Goal: Information Seeking & Learning: Learn about a topic

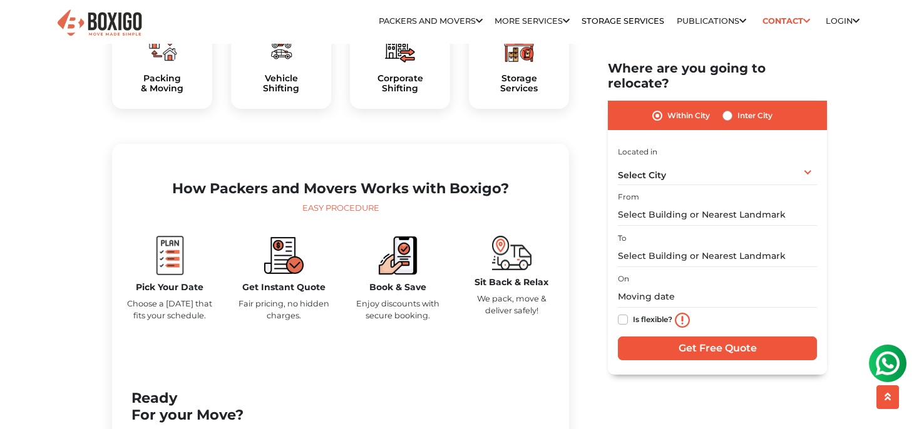
scroll to position [661, 0]
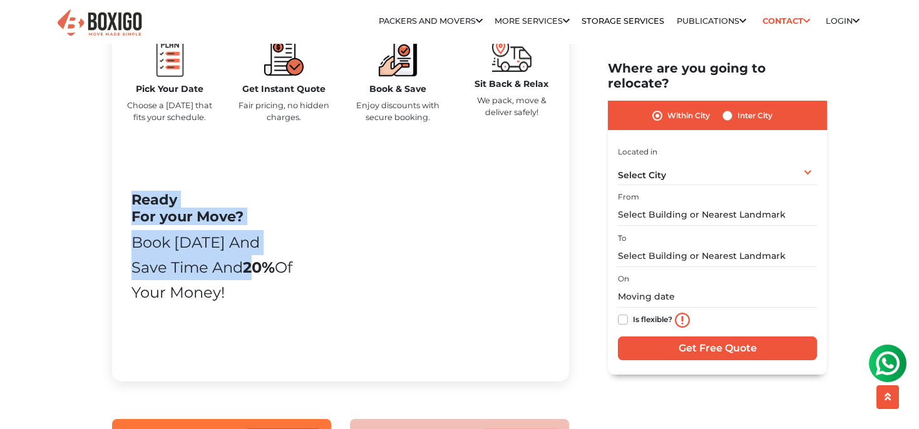
drag, startPoint x: 128, startPoint y: 232, endPoint x: 222, endPoint y: 285, distance: 108.2
click at [222, 285] on div "Ready For your Move? Book today and Save time and 20% of your money! Book Now" at bounding box center [213, 255] width 182 height 129
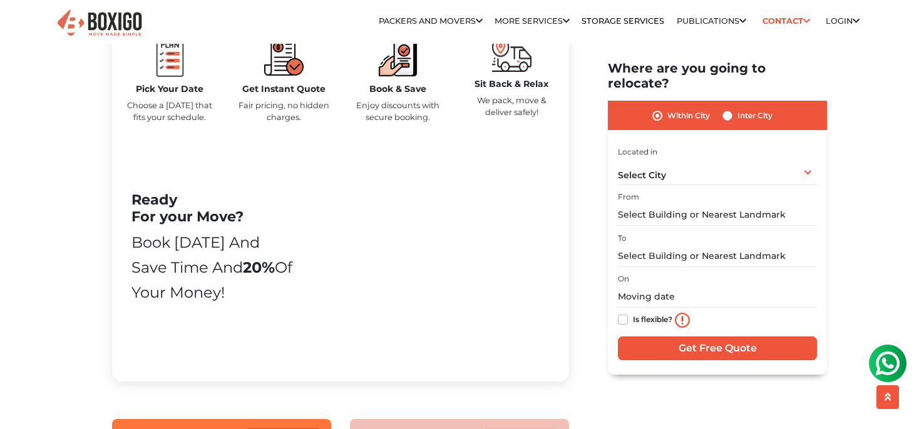
click at [242, 320] on div "Ready For your Move? Book today and Save time and 20% of your money! Book Now" at bounding box center [213, 255] width 182 height 129
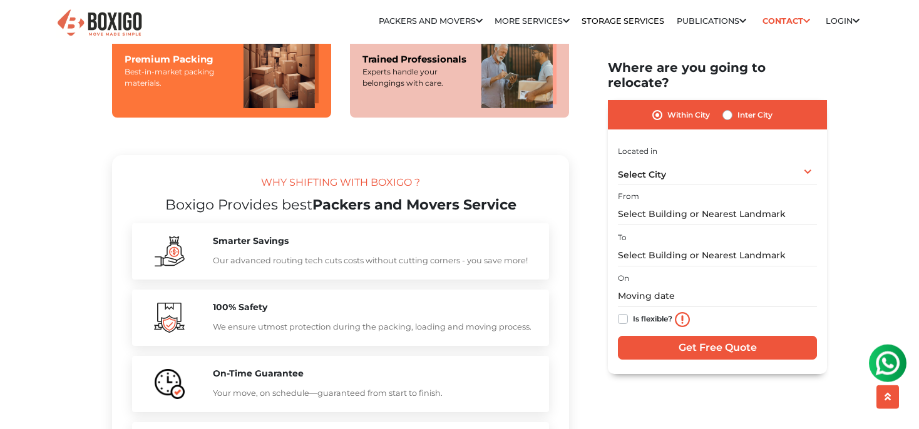
scroll to position [1057, 0]
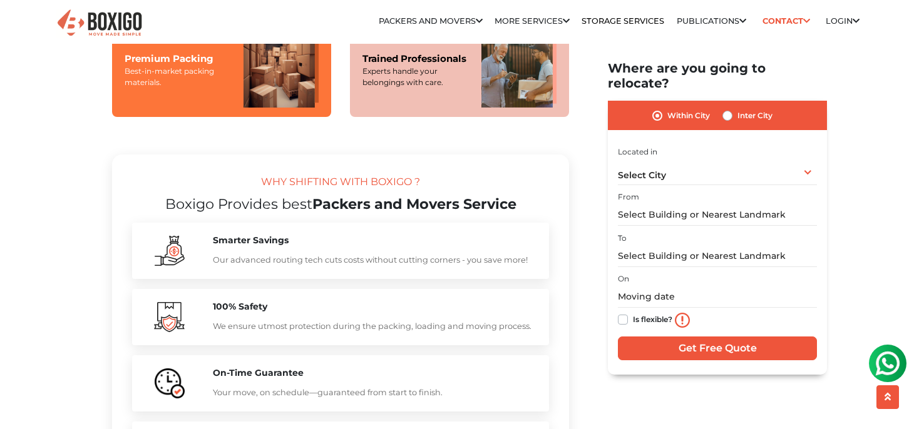
click at [192, 88] on div "Best-in-market packing materials." at bounding box center [178, 77] width 106 height 23
click at [289, 88] on img at bounding box center [280, 70] width 75 height 75
click at [449, 117] on div "Trained Professionals Experts handle your belongings with care." at bounding box center [459, 70] width 219 height 94
click at [288, 108] on img at bounding box center [280, 70] width 75 height 75
click at [382, 117] on div "Trained Professionals Experts handle your belongings with care." at bounding box center [459, 70] width 219 height 94
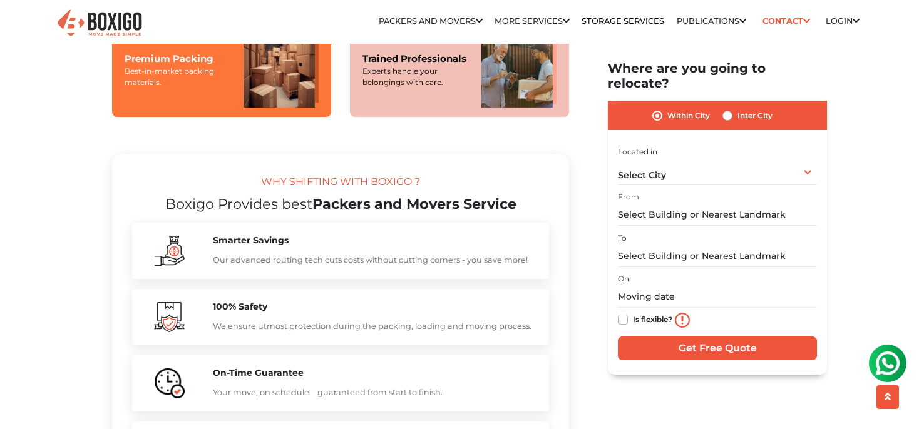
click at [227, 196] on div "WHY SHIFTING WITH BOXIGO ?" at bounding box center [340, 185] width 417 height 21
click at [305, 196] on div "WHY SHIFTING WITH BOXIGO ?" at bounding box center [340, 185] width 417 height 21
click at [278, 242] on section "WHY SHIFTING WITH BOXIGO ? Boxigo Provides best Packers and Movers Service Smar…" at bounding box center [340, 332] width 457 height 354
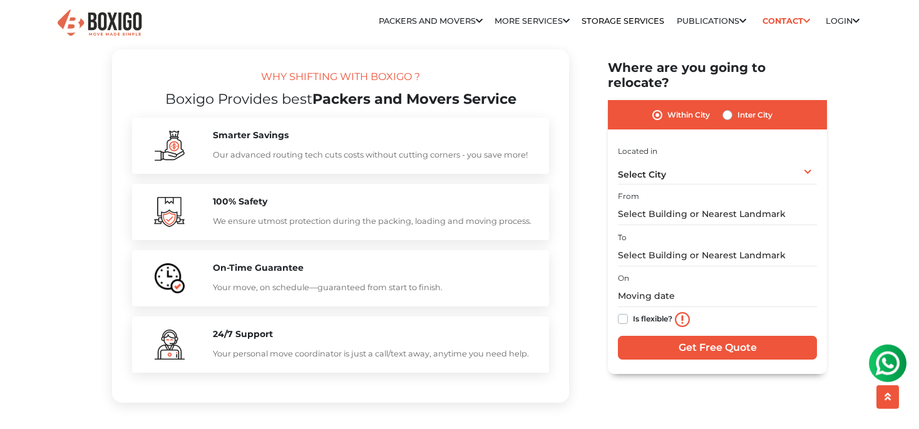
scroll to position [1189, 0]
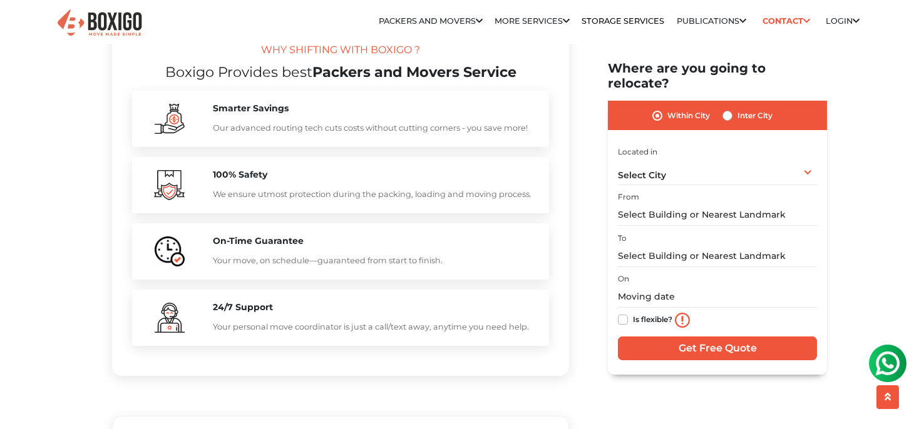
click at [201, 135] on div at bounding box center [169, 118] width 68 height 31
click at [281, 129] on div "Smarter Savings Our advanced routing tech cuts costs without cutting corners - …" at bounding box center [340, 119] width 417 height 56
click at [262, 180] on h5 "100% Safety" at bounding box center [375, 175] width 324 height 11
click at [274, 244] on section "WHY SHIFTING WITH BOXIGO ? Boxigo Provides best Packers and Movers Service Smar…" at bounding box center [340, 200] width 457 height 354
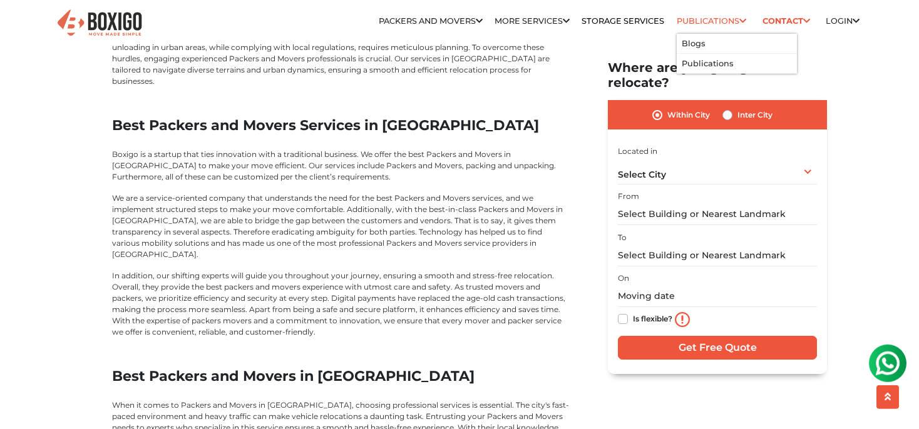
scroll to position [2325, 0]
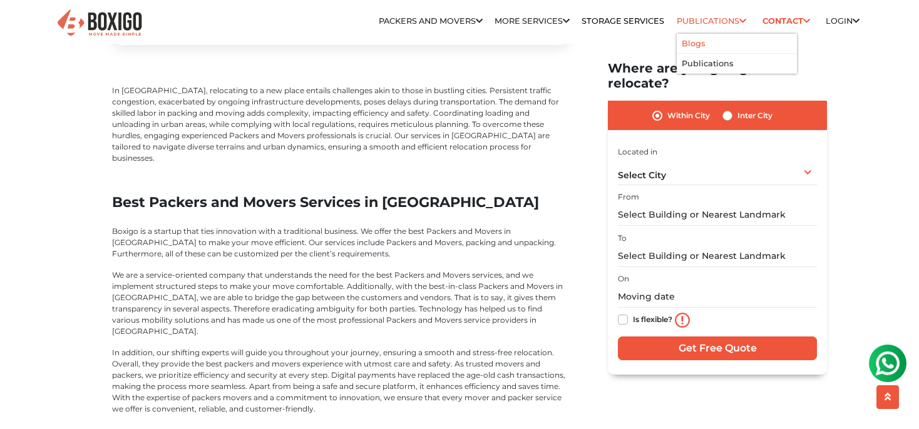
click at [699, 39] on li "Blogs" at bounding box center [736, 44] width 120 height 20
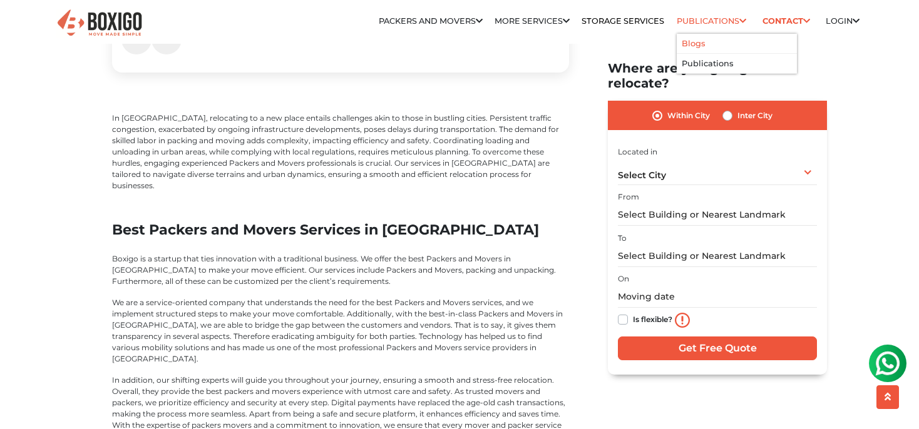
click at [691, 44] on link "Blogs" at bounding box center [692, 43] width 23 height 9
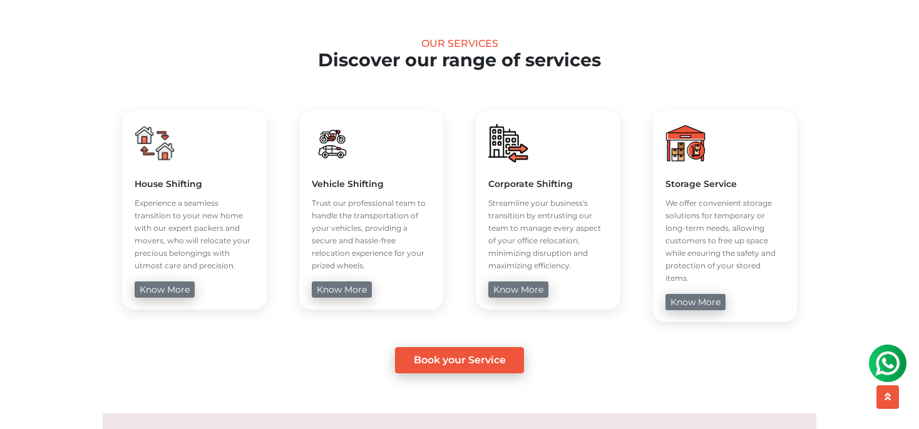
scroll to position [528, 0]
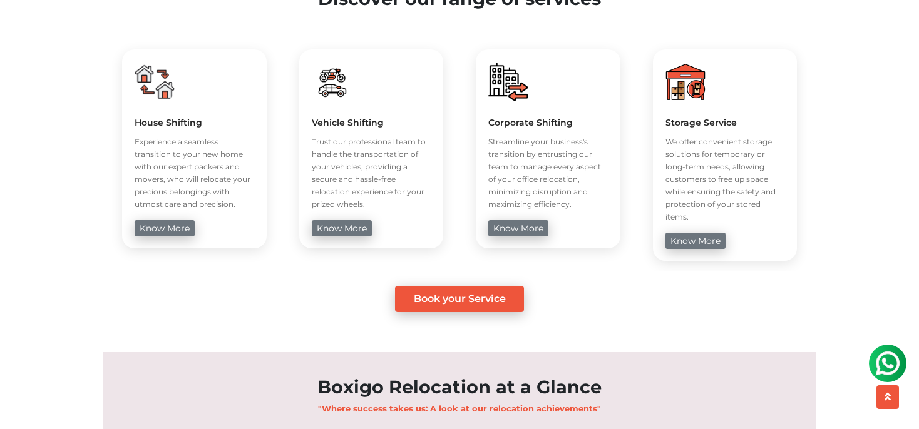
click at [220, 166] on p "Experience a seamless transition to your new home with our expert packers and m…" at bounding box center [195, 173] width 120 height 75
click at [402, 176] on p "Trust our professional team to handle the transportation of your vehicles, prov…" at bounding box center [372, 173] width 120 height 75
click at [532, 176] on p "Streamline your business's transition by entrusting our team to manage every as…" at bounding box center [548, 173] width 120 height 75
click at [717, 181] on p "We offer convenient storage solutions for temporary or long-term needs, allowin…" at bounding box center [725, 180] width 120 height 88
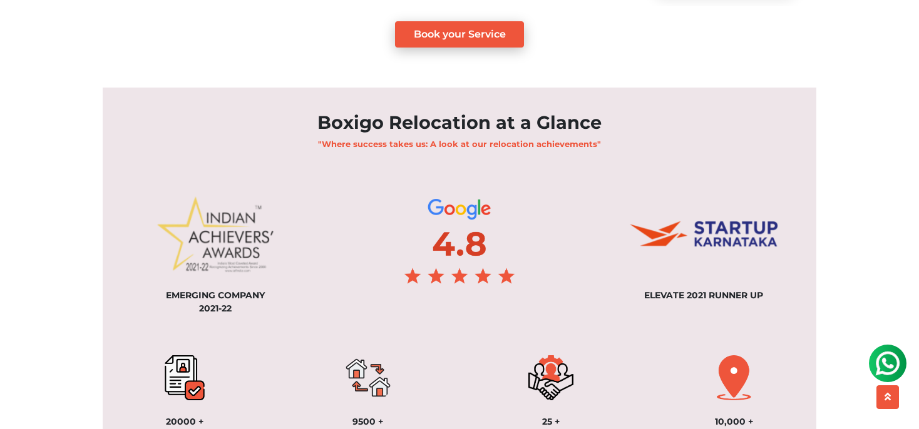
scroll to position [917, 0]
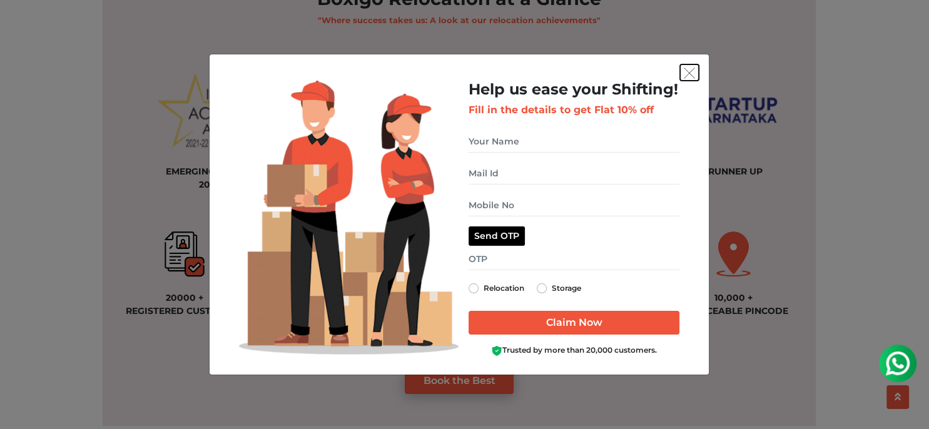
click at [699, 69] on button "get free quote dialog" at bounding box center [689, 72] width 19 height 16
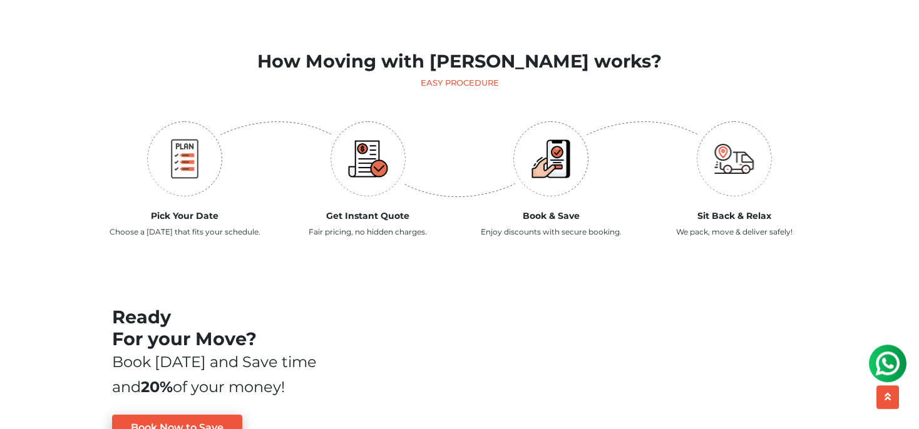
scroll to position [1379, 0]
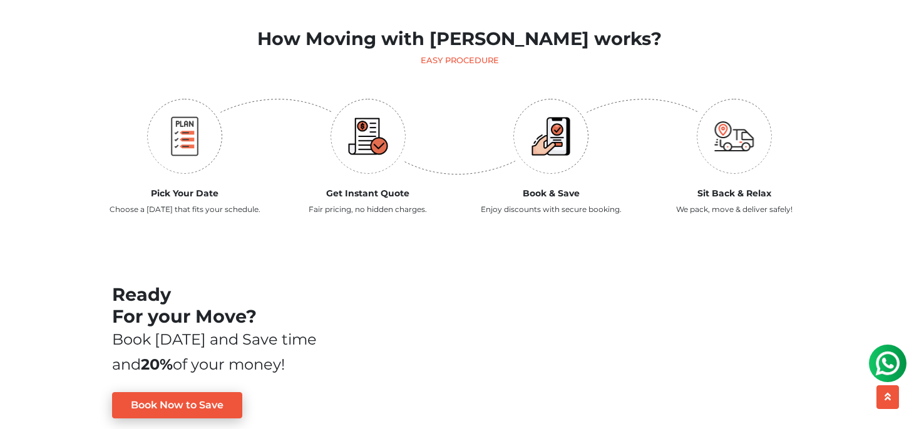
click at [290, 164] on div "Get Instant Quote Fair pricing, no hidden charges." at bounding box center [368, 160] width 183 height 130
click at [227, 204] on p "Choose a moving day that fits your schedule." at bounding box center [185, 209] width 165 height 11
click at [404, 188] on h5 "Get Instant Quote" at bounding box center [368, 193] width 165 height 11
click at [606, 136] on div at bounding box center [551, 136] width 165 height 82
click at [725, 166] on div "Sit Back & Relax We pack, move & deliver safely!" at bounding box center [734, 160] width 183 height 130
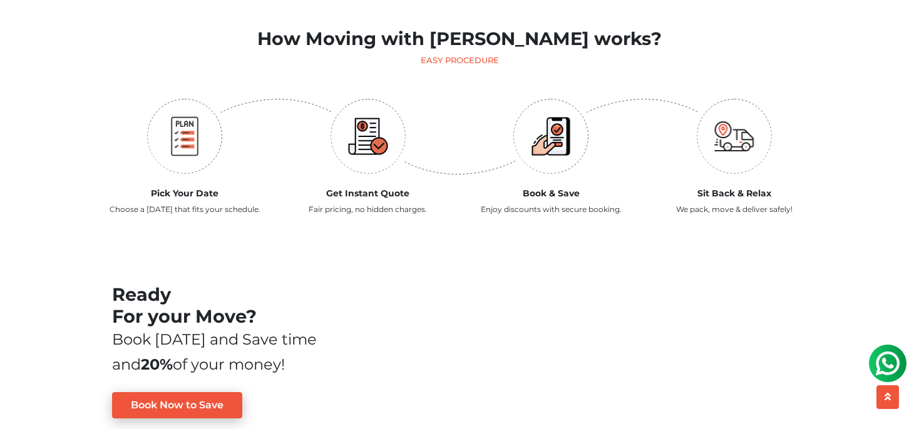
click at [702, 210] on div "Sit Back & Relax We pack, move & deliver safely!" at bounding box center [734, 160] width 183 height 130
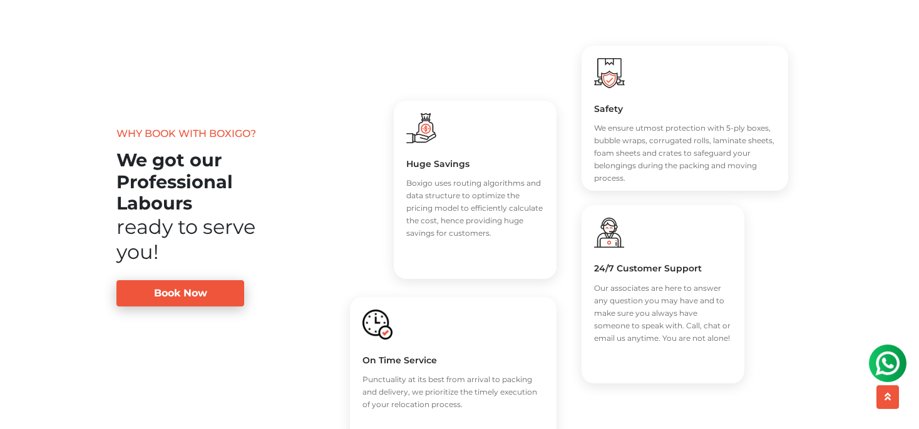
scroll to position [1908, 0]
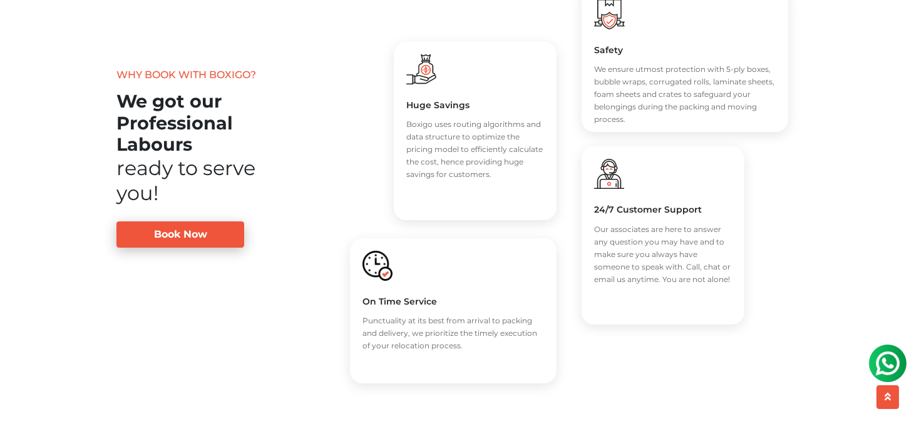
click at [199, 183] on div "ready to serve you!" at bounding box center [196, 181] width 160 height 50
click at [191, 183] on div "ready to serve you!" at bounding box center [196, 181] width 160 height 50
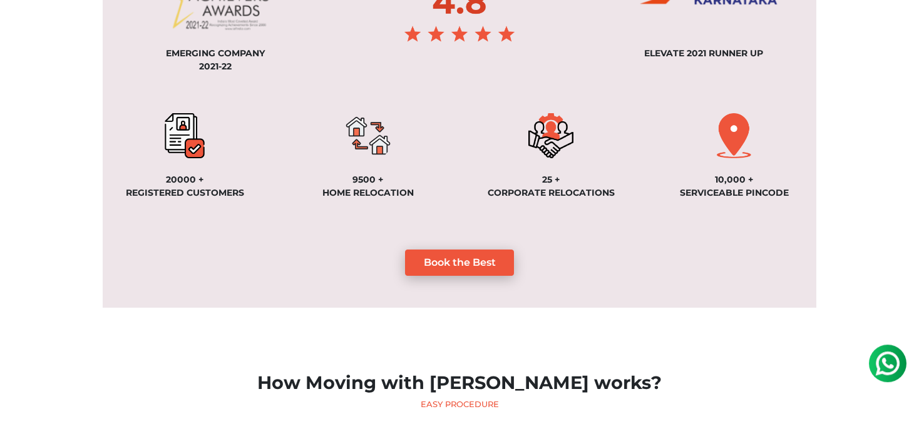
scroll to position [0, 0]
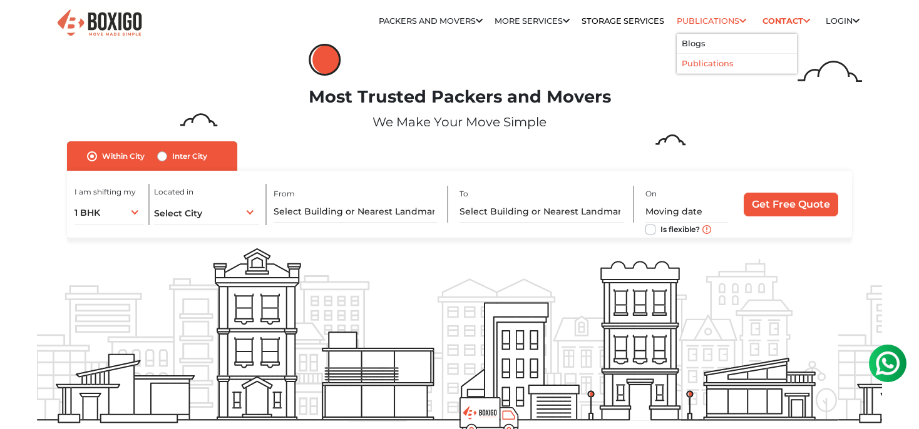
click at [720, 68] on link "Publications" at bounding box center [706, 63] width 51 height 9
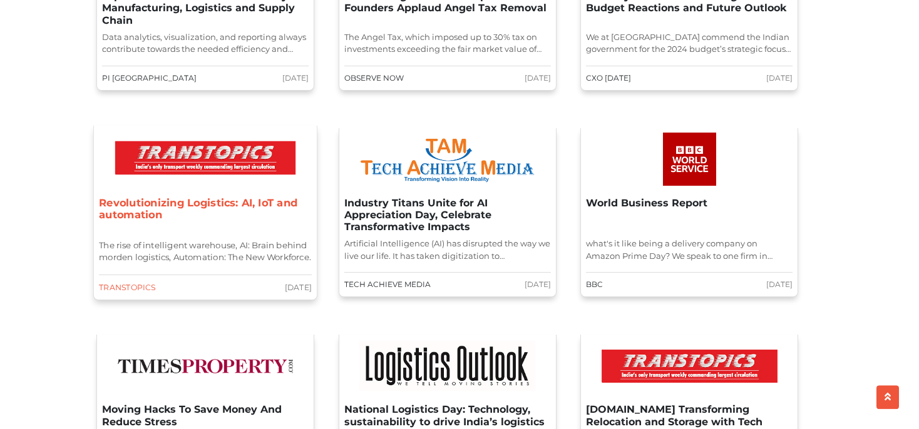
scroll to position [264, 0]
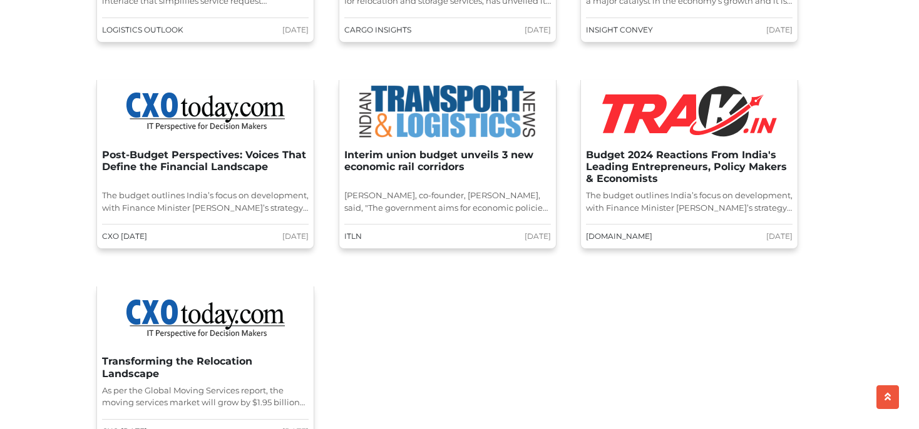
scroll to position [1519, 0]
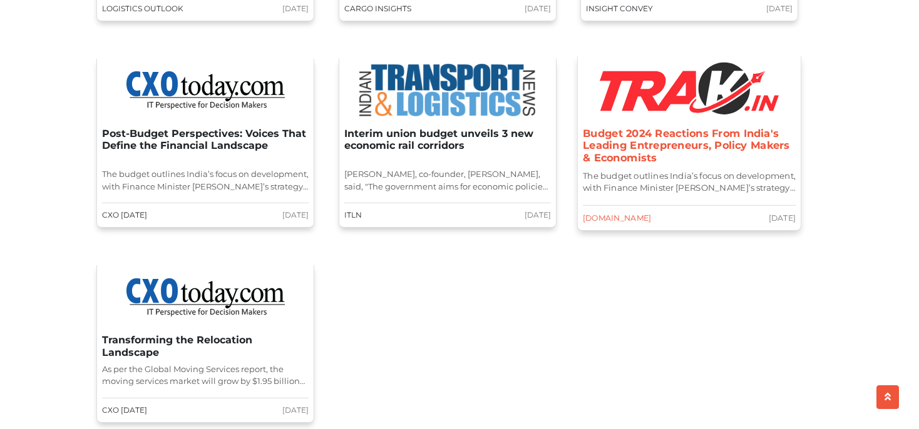
click at [625, 133] on h3 "Budget 2024 Reactions From India's Leading Entrepreneurs, Policy Makers & Econo…" at bounding box center [689, 145] width 213 height 37
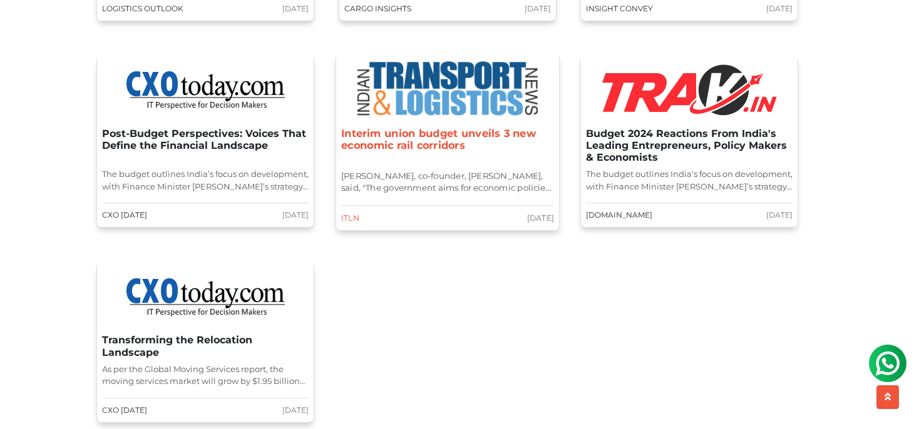
click at [439, 128] on h3 "Interim union budget unveils 3 new economic rail corridors" at bounding box center [447, 145] width 213 height 37
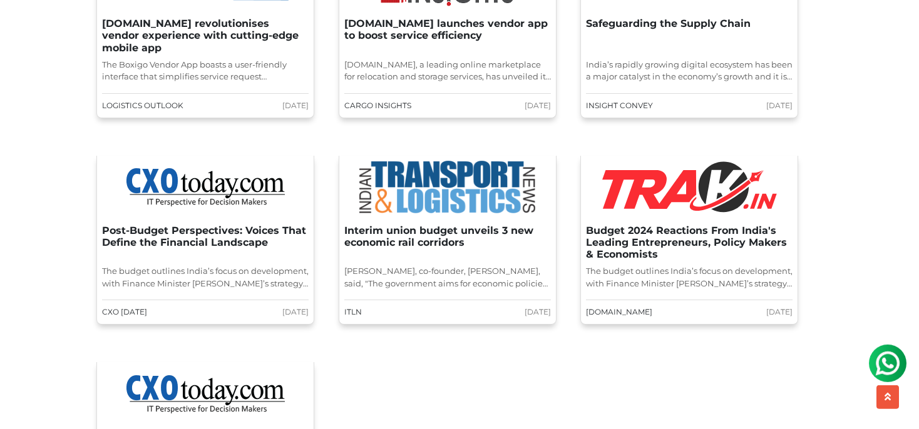
scroll to position [1322, 0]
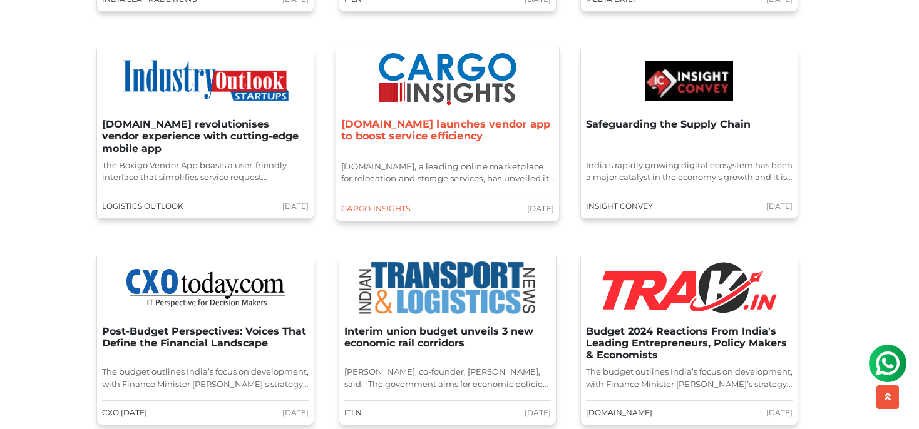
click at [439, 118] on h3 "[DOMAIN_NAME] launches vendor app to boost service efficiency" at bounding box center [447, 136] width 213 height 37
